Goal: Check status

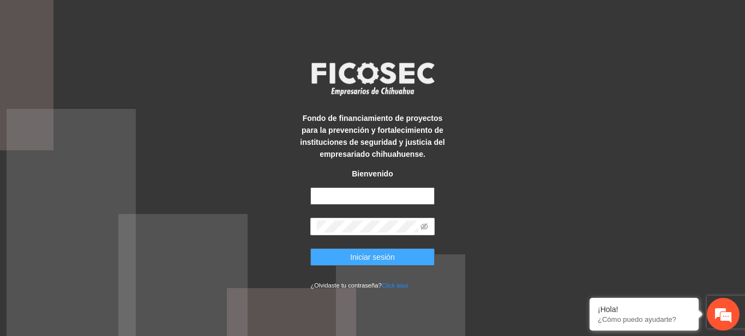
type input "**********"
click at [360, 261] on span "Iniciar sesión" at bounding box center [372, 257] width 45 height 12
type input "**********"
click at [394, 259] on button "Iniciar sesión" at bounding box center [372, 257] width 124 height 17
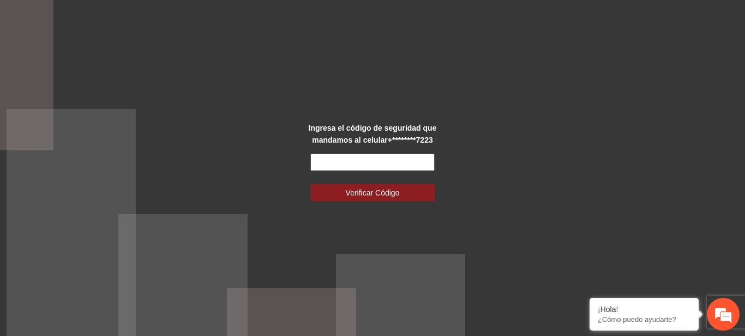
click at [346, 160] on input "text" at bounding box center [372, 162] width 124 height 17
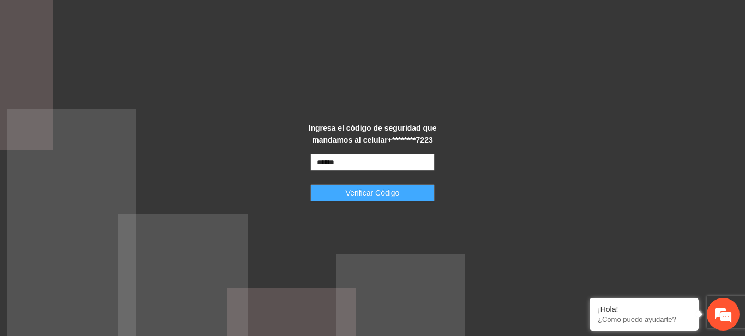
type input "******"
click at [362, 194] on span "Verificar Código" at bounding box center [373, 193] width 54 height 12
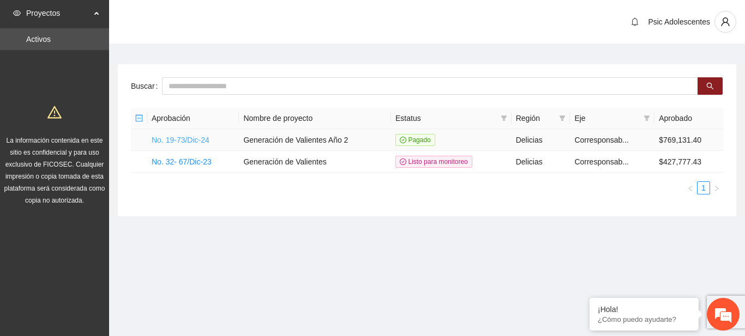
click at [189, 136] on link "No. 19-73/Dic-24" at bounding box center [181, 140] width 58 height 9
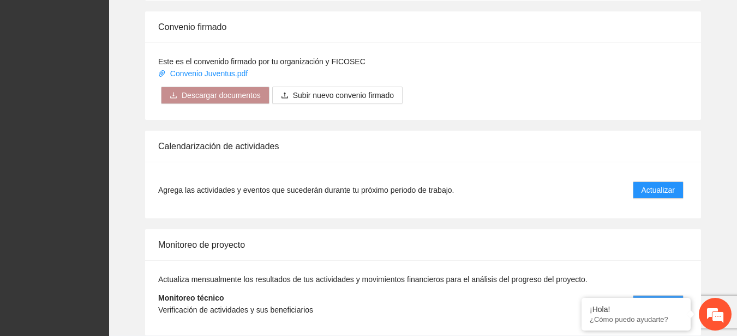
scroll to position [905, 0]
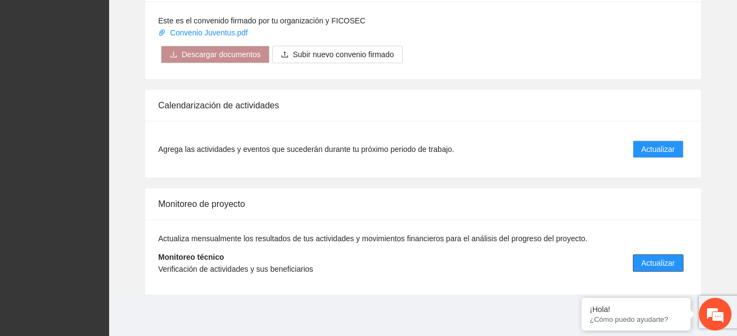
click at [654, 258] on span "Actualizar" at bounding box center [657, 263] width 33 height 12
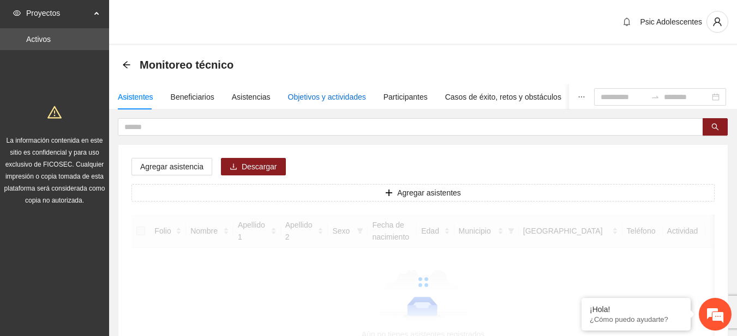
click at [313, 95] on div "Objetivos y actividades" at bounding box center [327, 97] width 78 height 12
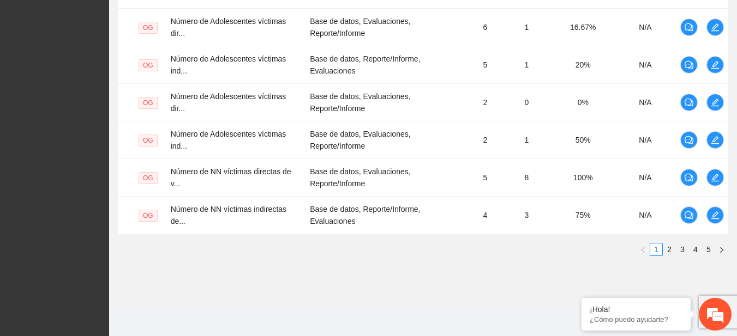
scroll to position [443, 0]
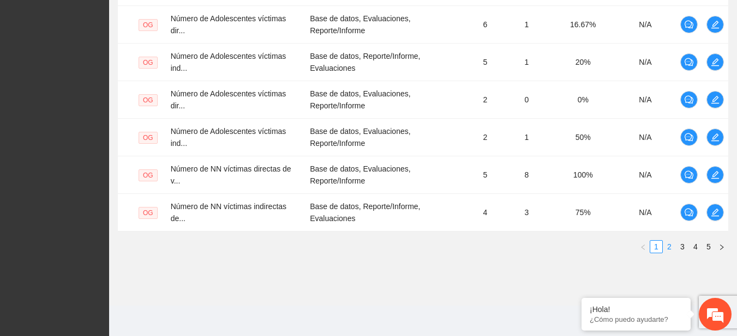
click at [671, 243] on link "2" at bounding box center [669, 247] width 12 height 12
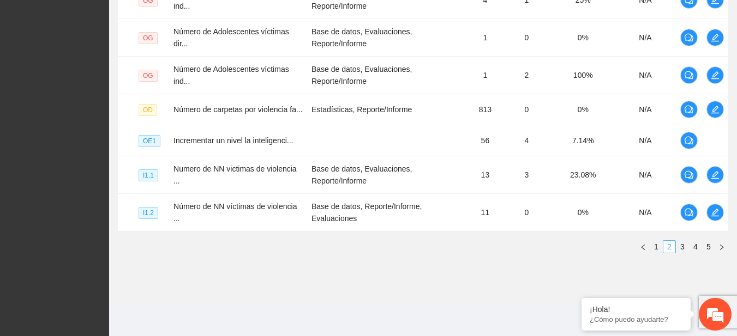
scroll to position [430, 0]
click at [679, 245] on link "3" at bounding box center [682, 247] width 12 height 12
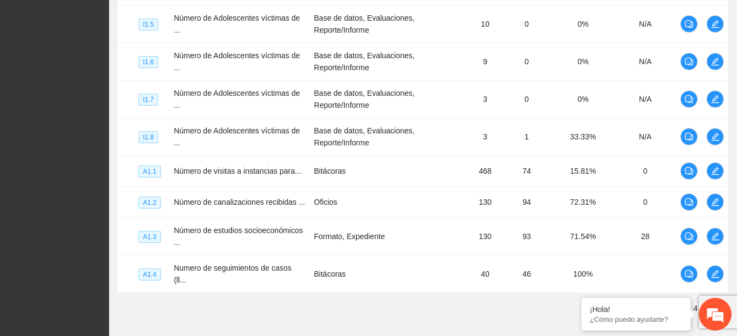
scroll to position [419, 0]
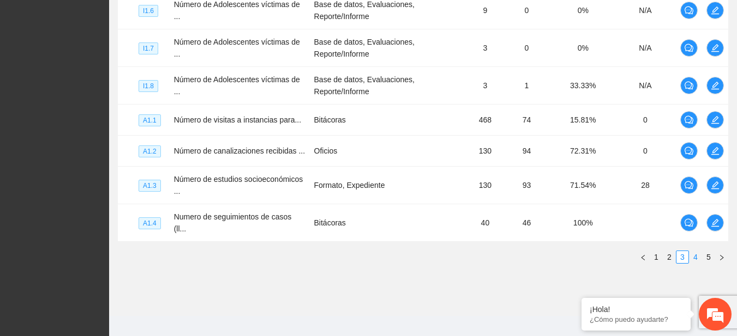
click at [699, 251] on link "4" at bounding box center [695, 257] width 12 height 12
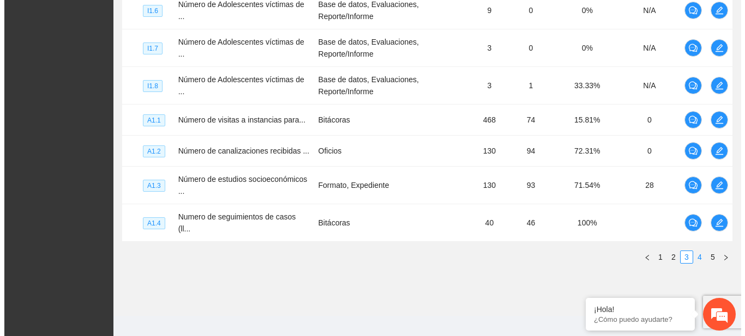
scroll to position [377, 0]
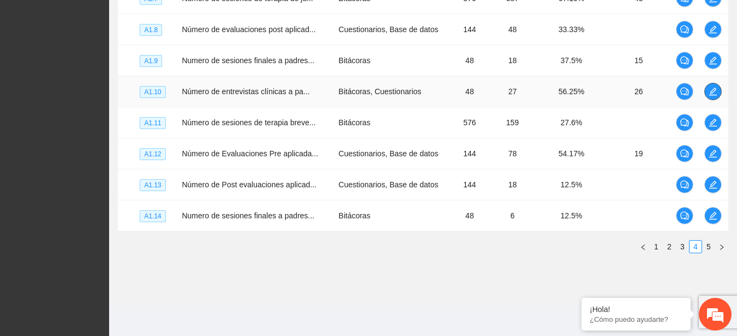
click at [715, 92] on icon "edit" at bounding box center [712, 91] width 9 height 9
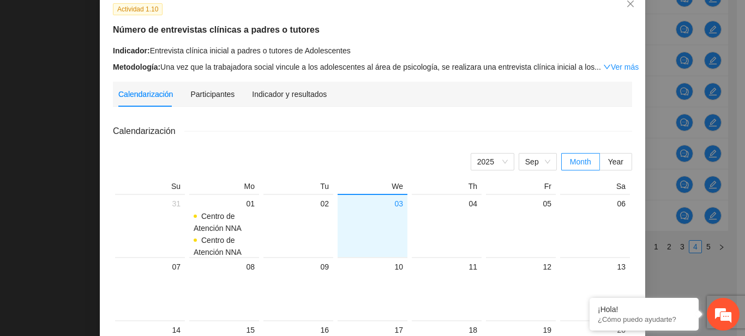
scroll to position [68, 0]
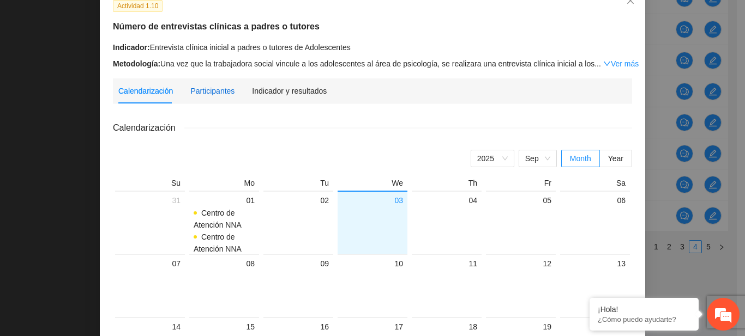
click at [207, 87] on div "Participantes" at bounding box center [212, 91] width 44 height 12
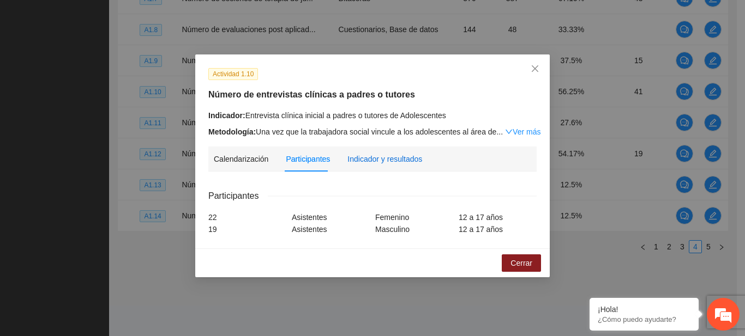
click at [383, 156] on div "Indicador y resultados" at bounding box center [384, 159] width 75 height 12
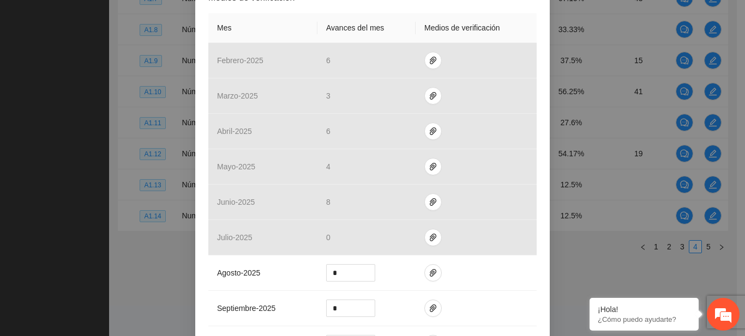
scroll to position [269, 0]
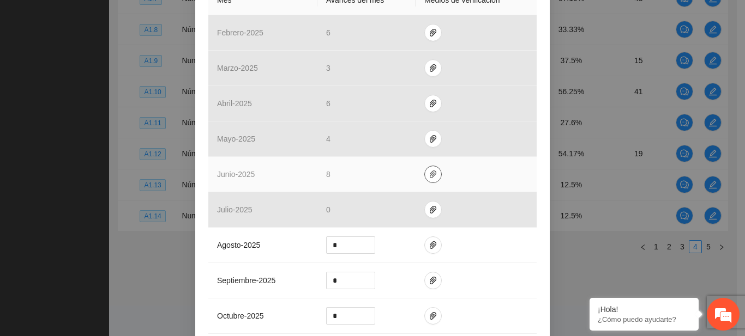
click at [430, 174] on icon "paper-clip" at bounding box center [433, 175] width 7 height 8
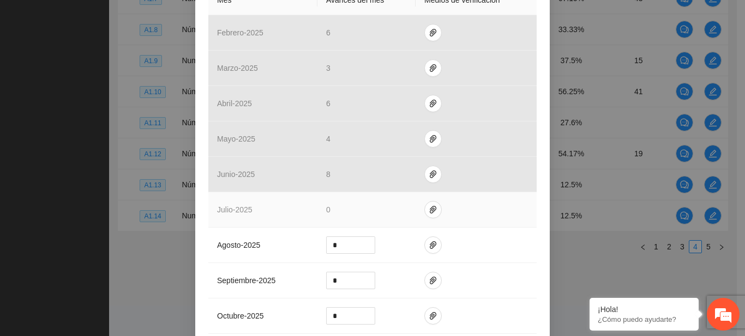
click at [481, 193] on td at bounding box center [475, 209] width 121 height 35
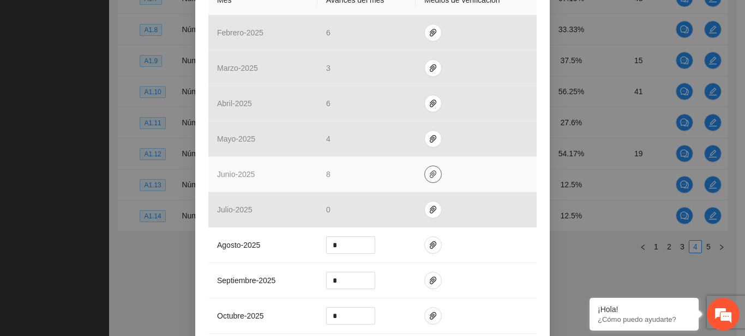
click at [429, 173] on icon "paper-clip" at bounding box center [433, 174] width 9 height 9
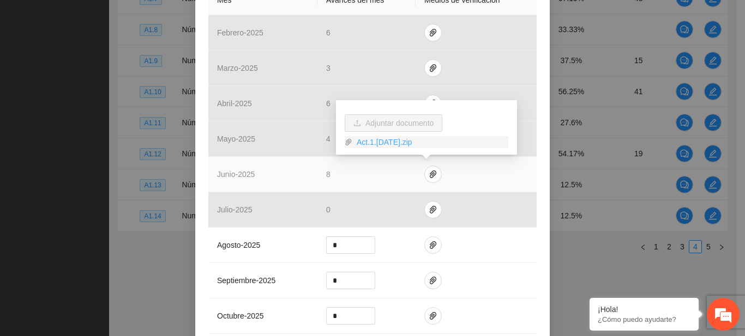
click at [402, 140] on link "Act.1.10Junio2025.zip" at bounding box center [430, 142] width 156 height 12
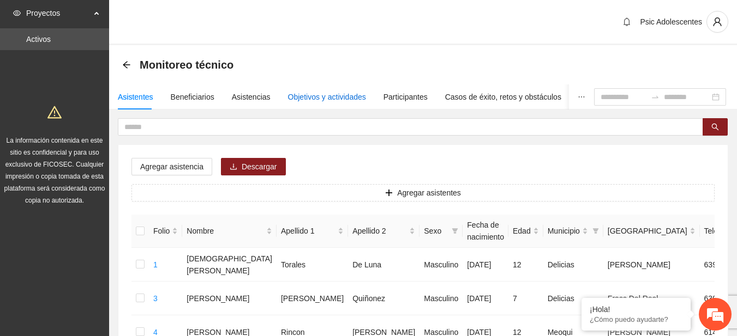
click at [323, 97] on div "Objetivos y actividades" at bounding box center [327, 97] width 78 height 12
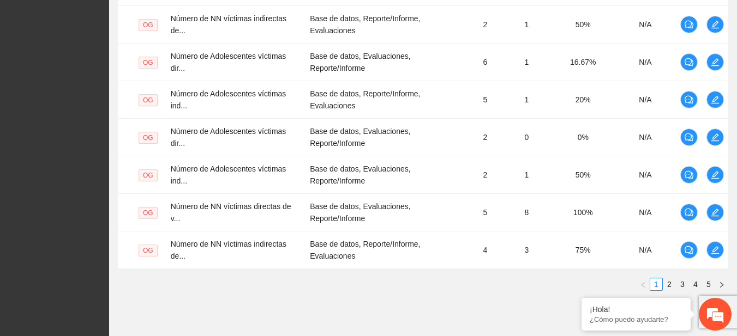
scroll to position [414, 0]
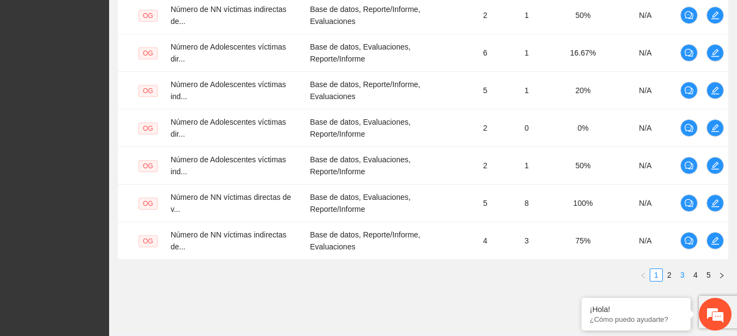
click at [680, 273] on link "3" at bounding box center [682, 275] width 12 height 12
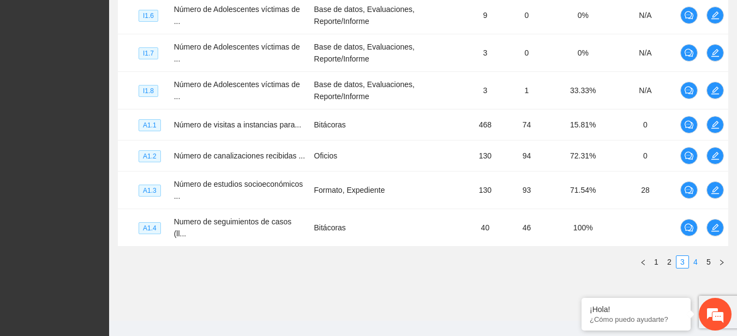
click at [692, 256] on link "4" at bounding box center [695, 262] width 12 height 12
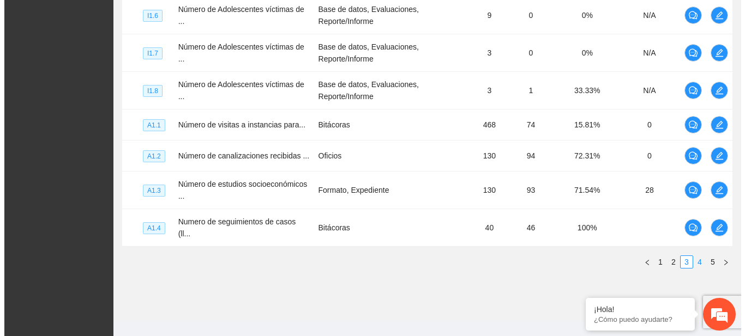
scroll to position [377, 0]
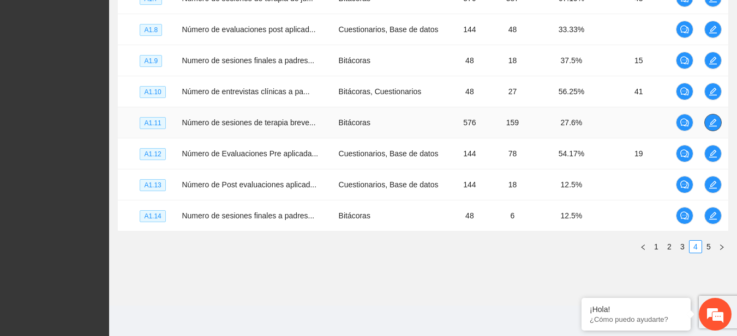
click at [714, 122] on icon "edit" at bounding box center [713, 123] width 8 height 8
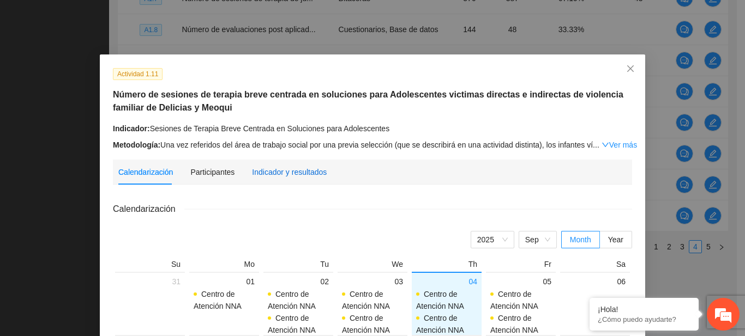
click at [269, 173] on div "Indicador y resultados" at bounding box center [289, 172] width 75 height 12
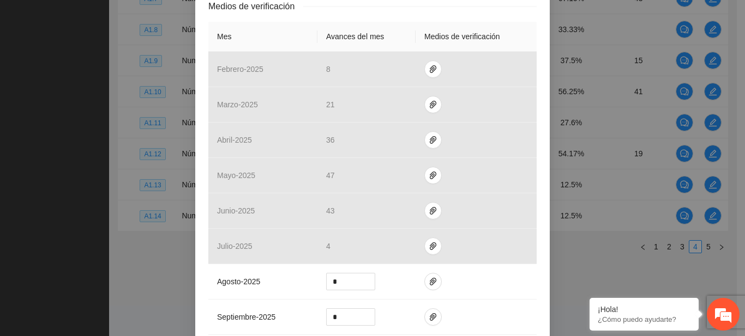
scroll to position [263, 0]
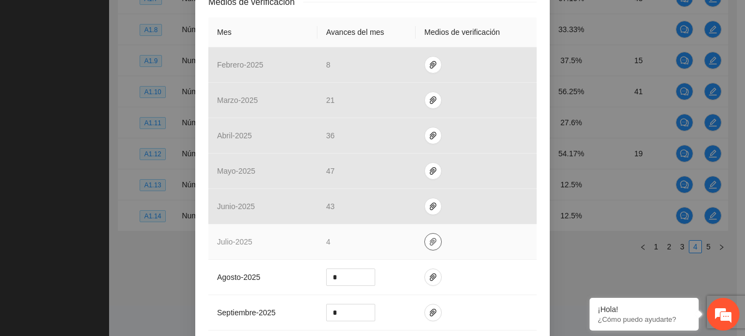
click at [432, 238] on span "paper-clip" at bounding box center [433, 242] width 16 height 9
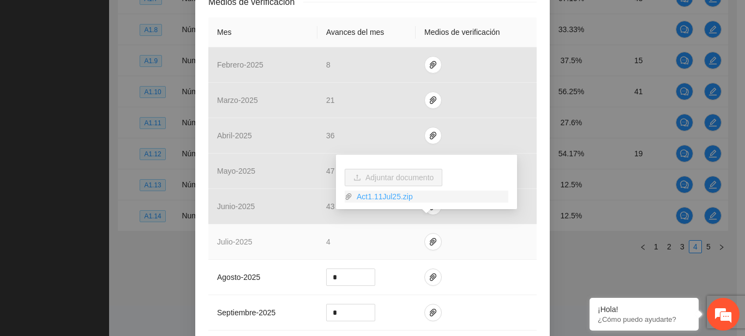
click at [363, 196] on link "Act1.11Jul25.zip" at bounding box center [430, 197] width 156 height 12
